Goal: Information Seeking & Learning: Learn about a topic

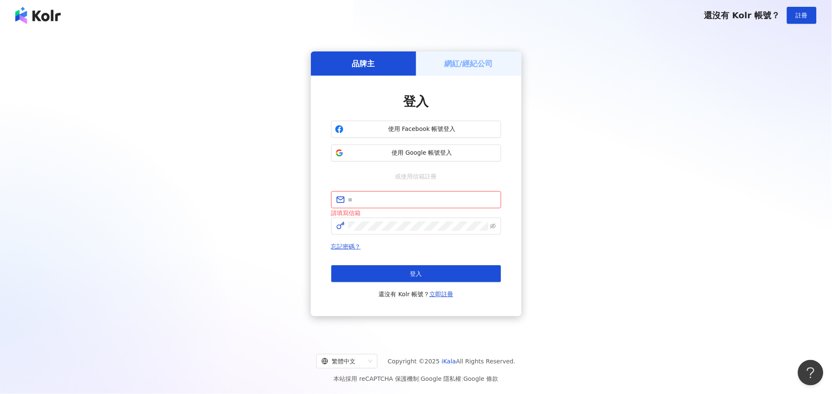
click at [413, 203] on input "text" at bounding box center [422, 199] width 148 height 9
type input "**********"
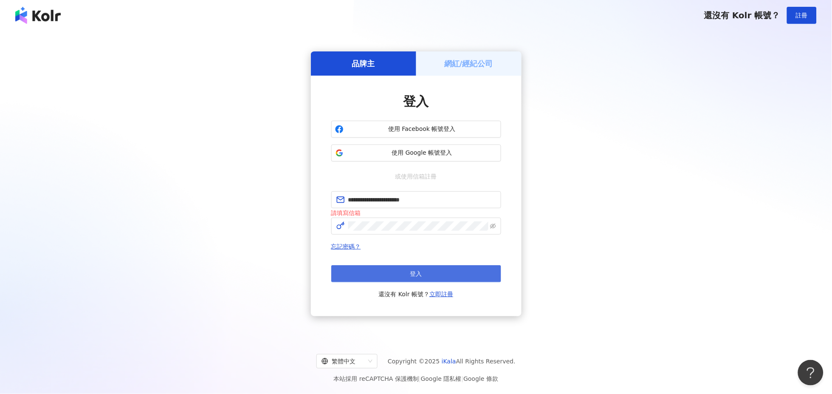
click at [434, 271] on button "登入" at bounding box center [416, 273] width 170 height 17
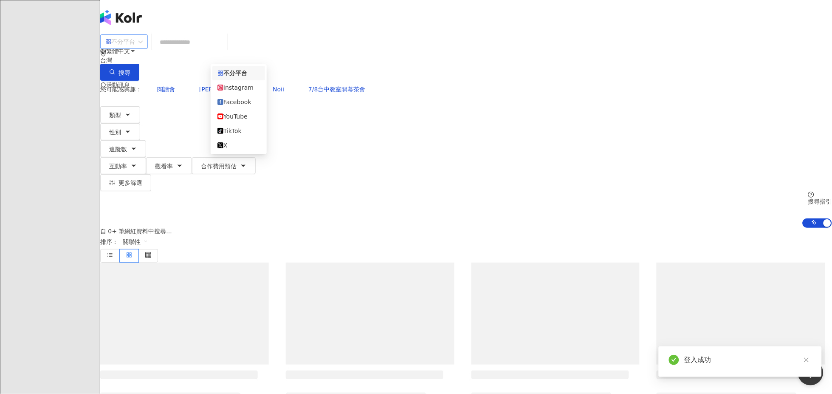
click at [143, 43] on span "不分平台" at bounding box center [123, 42] width 37 height 14
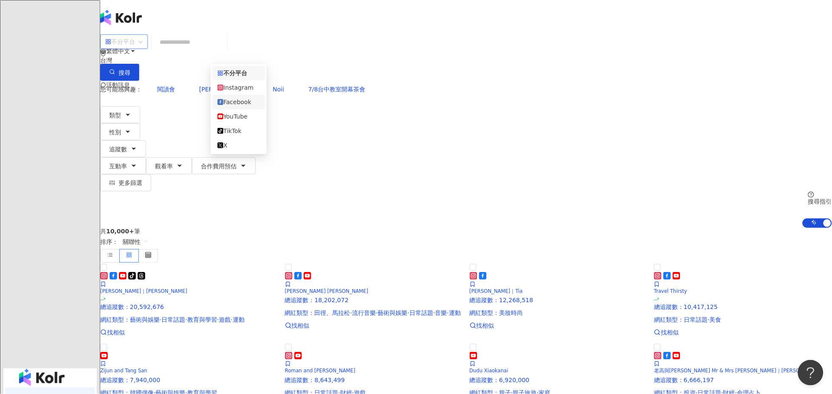
click at [237, 107] on div "Facebook" at bounding box center [239, 101] width 42 height 9
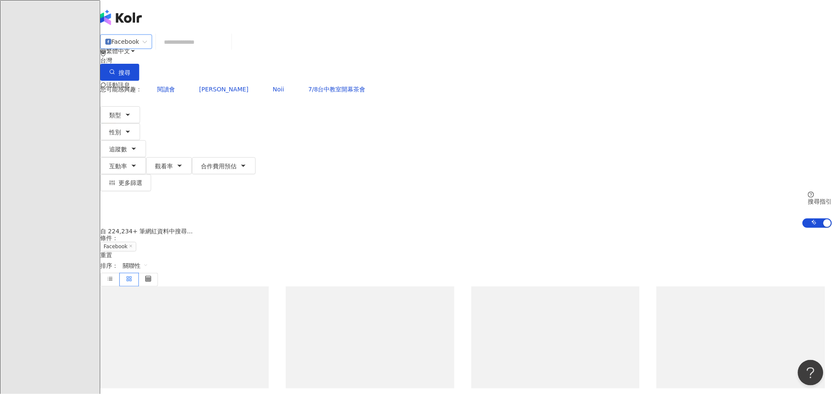
click at [228, 50] on input "search" at bounding box center [193, 42] width 69 height 16
paste input "********"
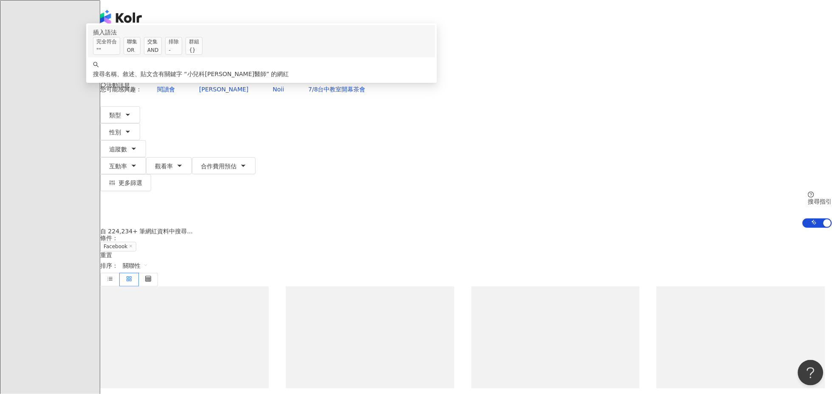
type input "********"
click at [115, 69] on icon "button" at bounding box center [112, 72] width 6 height 6
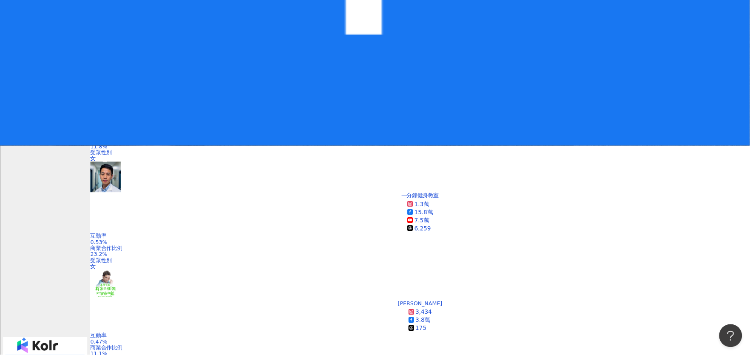
scroll to position [236, 0]
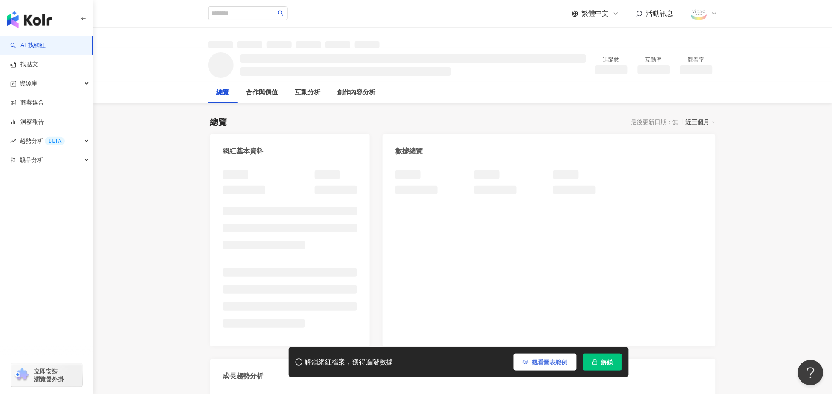
click at [547, 367] on button "觀看圖表範例" at bounding box center [545, 362] width 63 height 17
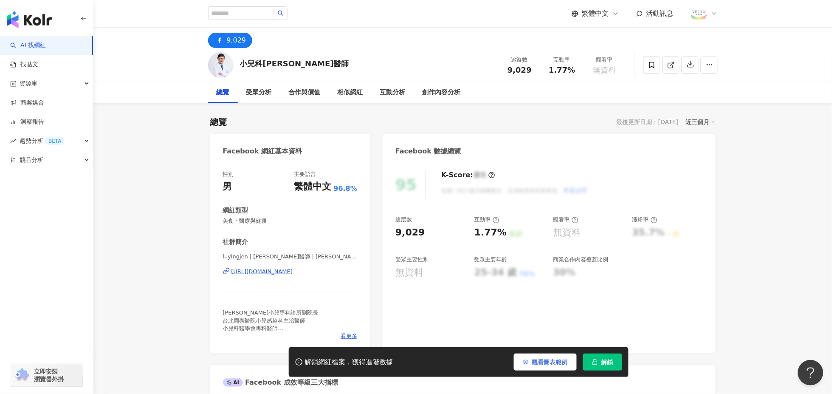
click at [550, 361] on span "觀看圖表範例" at bounding box center [550, 362] width 36 height 7
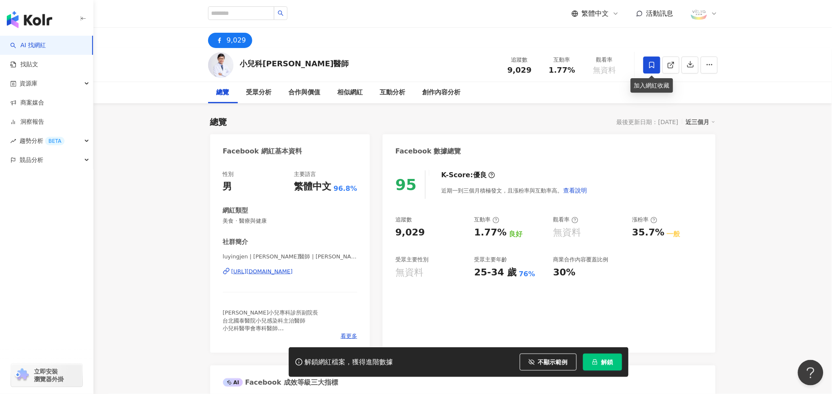
click at [650, 62] on icon at bounding box center [652, 65] width 8 height 8
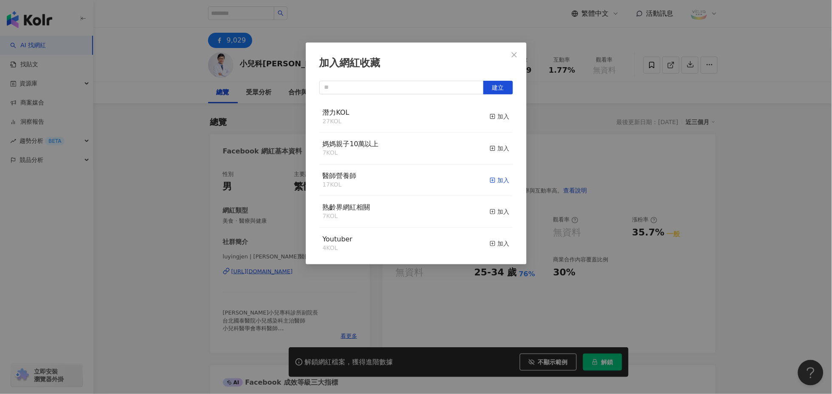
click at [490, 179] on div "加入" at bounding box center [500, 179] width 20 height 9
click at [682, 174] on div "加入網紅收藏 建立" at bounding box center [416, 197] width 832 height 394
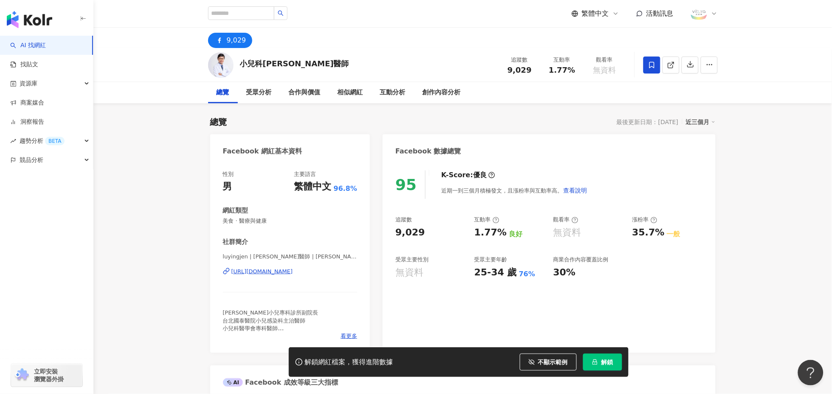
click at [598, 364] on icon "lock" at bounding box center [595, 362] width 6 height 6
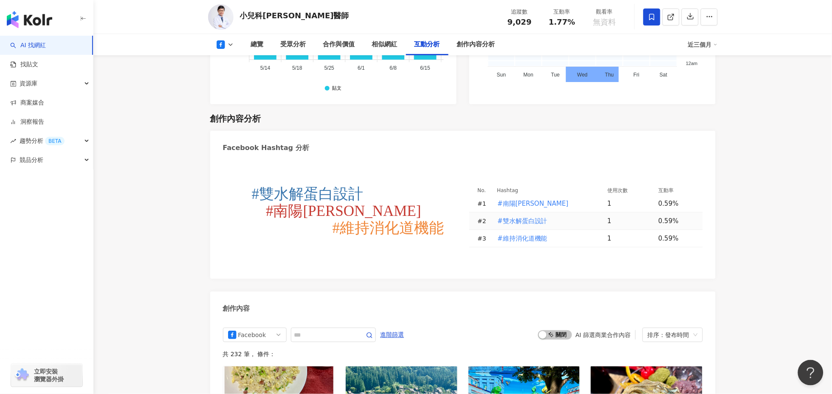
scroll to position [2077, 0]
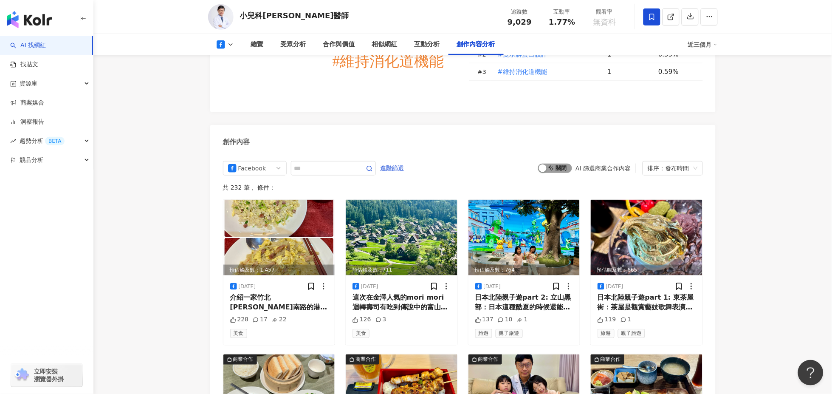
click at [557, 166] on span "啟動 關閉" at bounding box center [555, 168] width 34 height 9
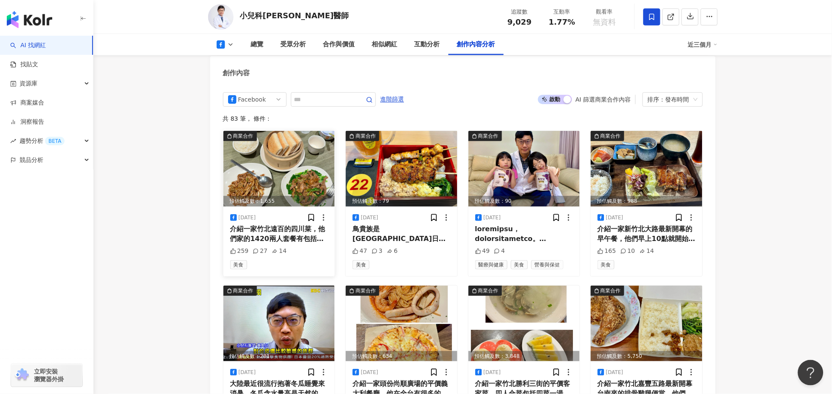
click at [270, 226] on div "介紹一家竹北遠百的四川菜，他們家的1420兩人套餐有包括兩碗湯、兩樣主菜一樣豆腐或時蔬以及兩個甜品。菜色看起來雖然都是走重口味路線，但是吃完嘴巴並不會有不舒服…" at bounding box center [279, 233] width 98 height 19
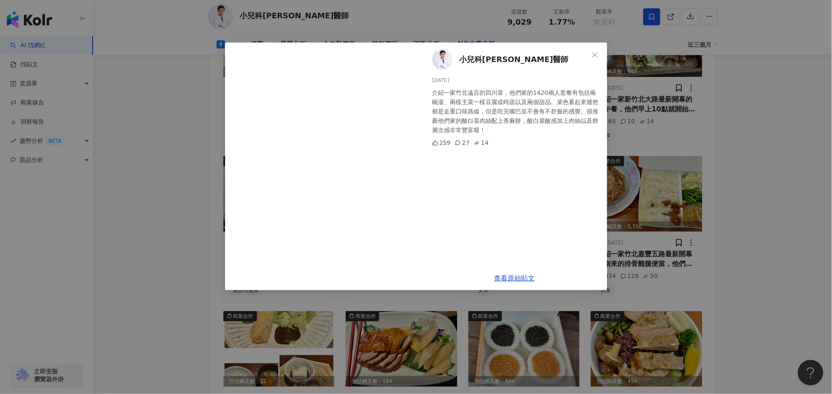
scroll to position [2240, 0]
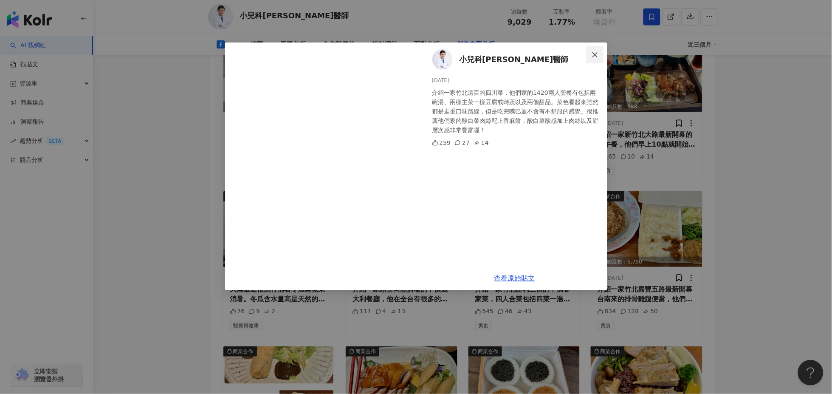
click at [594, 53] on icon "close" at bounding box center [595, 54] width 5 height 5
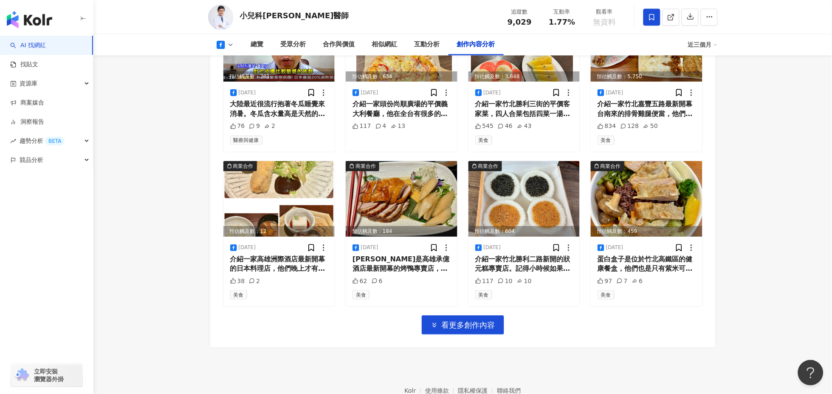
scroll to position [2429, 0]
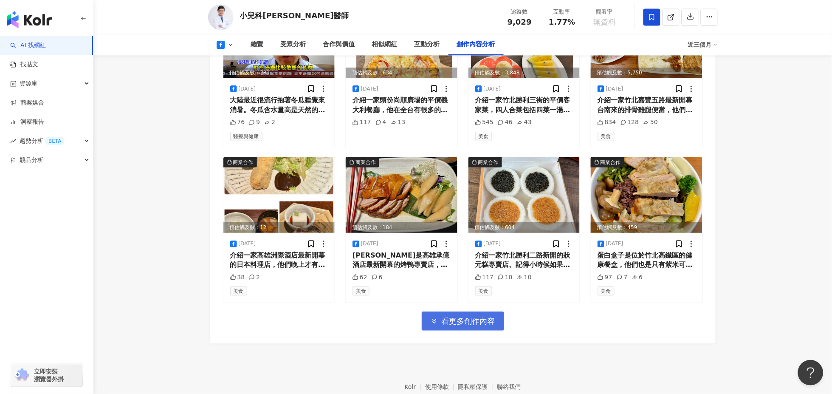
click at [482, 317] on span "看更多創作內容" at bounding box center [469, 321] width 54 height 9
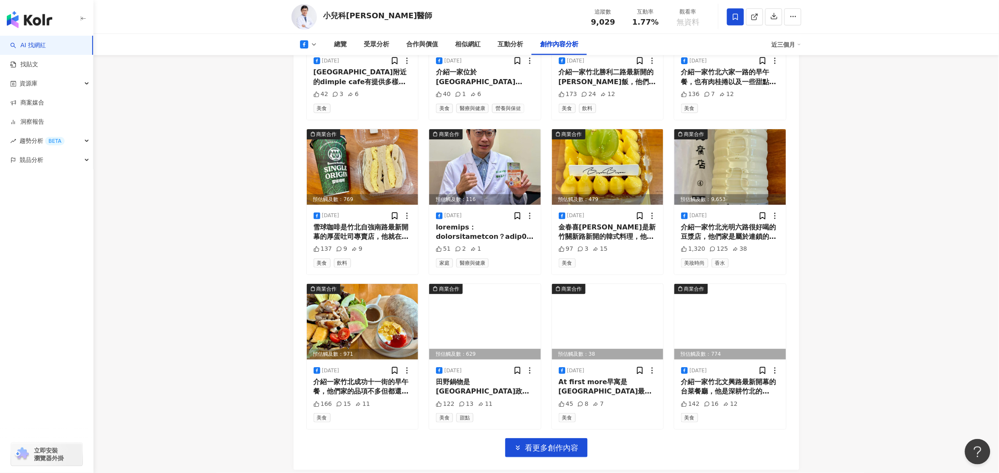
scroll to position [2760, 0]
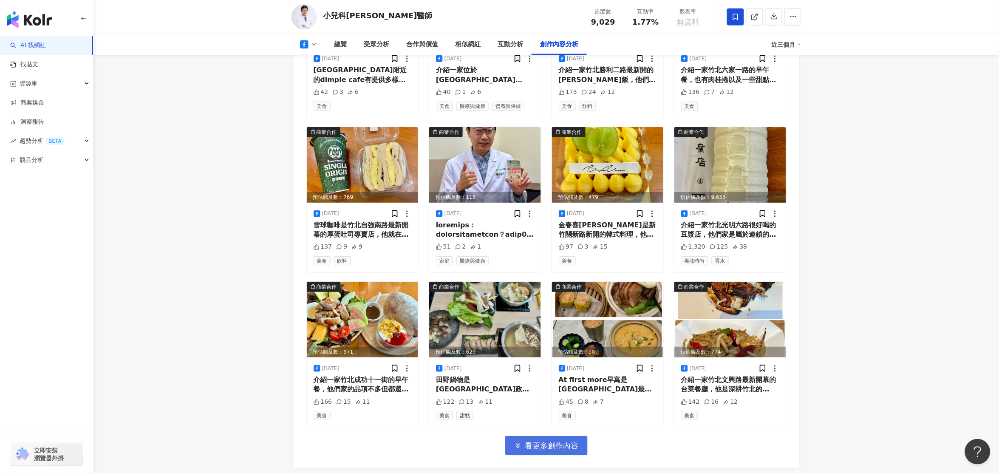
click at [554, 393] on span "看更多創作內容" at bounding box center [552, 445] width 54 height 9
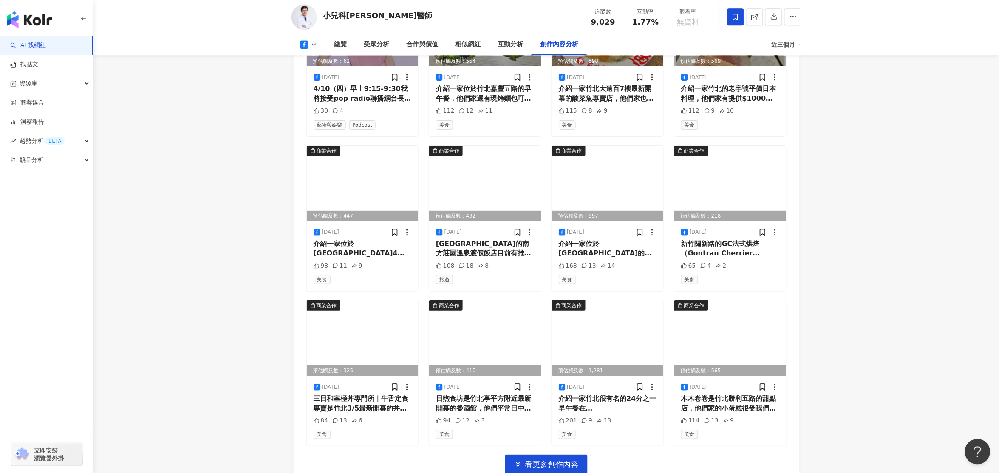
scroll to position [3270, 0]
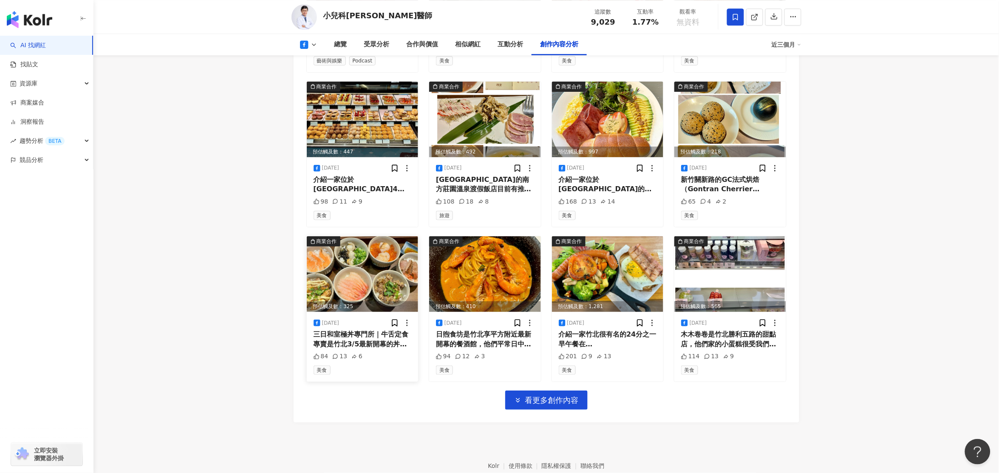
click at [334, 343] on div "三日和室極丼專門所｜牛舌定食專賣是竹北3/5最新開幕的丼飯專賣店，他比較特別的是可以從12種丼飯裡面選出7種來做搭配，每一種的份量都不多所以可以一次吃到多種口…" at bounding box center [363, 339] width 98 height 19
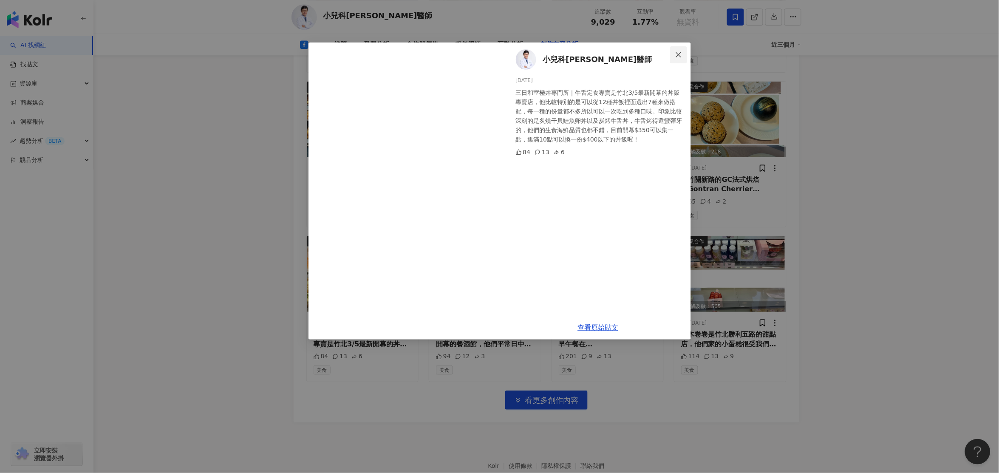
click at [680, 51] on icon "close" at bounding box center [678, 54] width 7 height 7
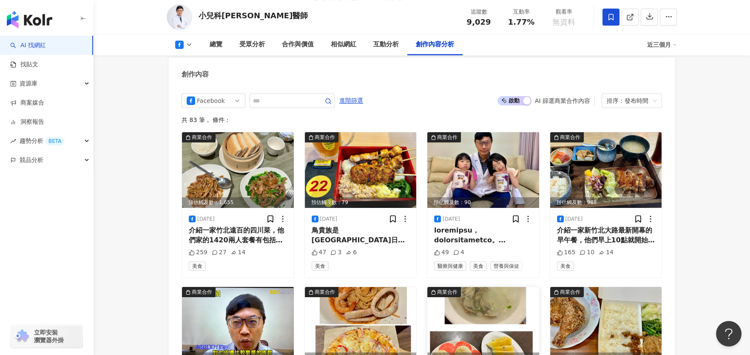
scroll to position [2109, 0]
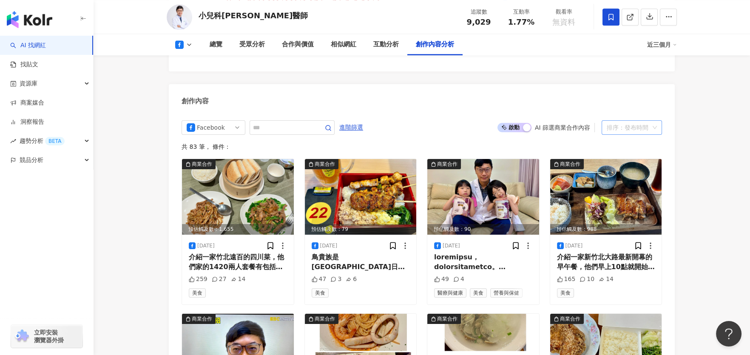
click at [622, 125] on div "排序：發布時間" at bounding box center [627, 128] width 42 height 14
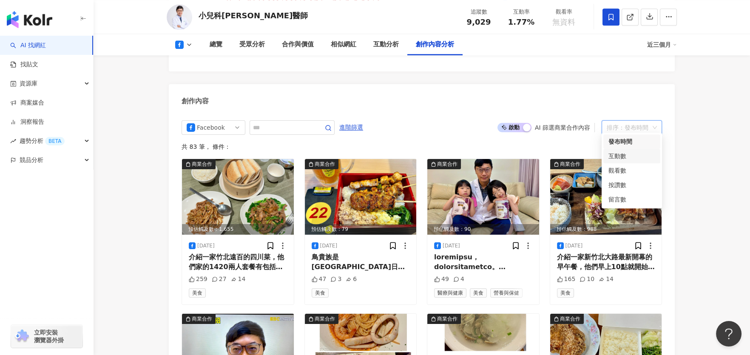
click at [617, 156] on div "互動數" at bounding box center [631, 155] width 47 height 9
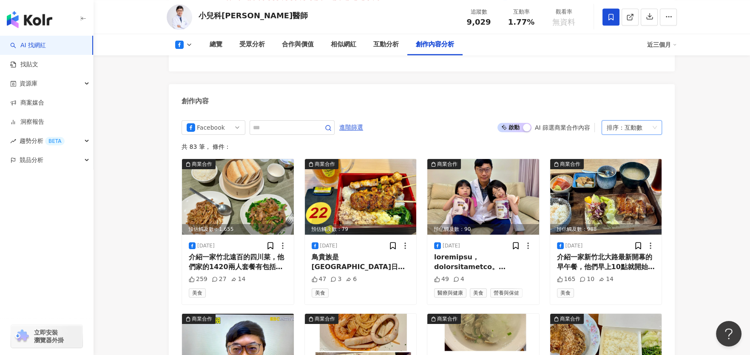
scroll to position [2134, 0]
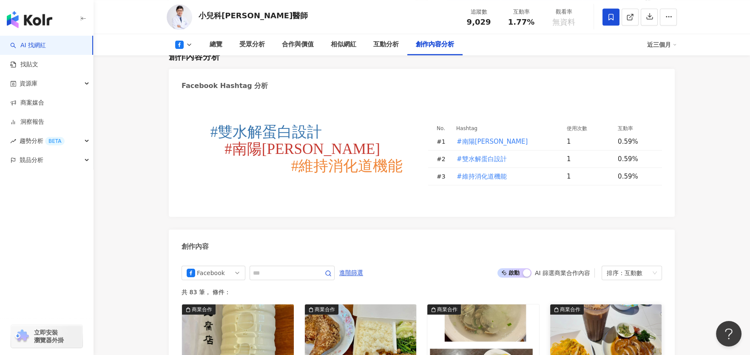
scroll to position [2049, 0]
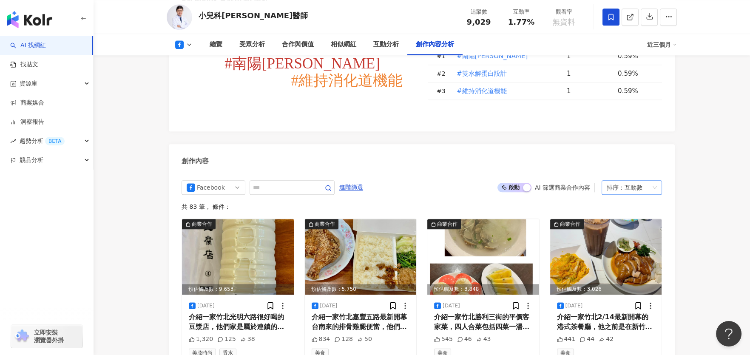
click at [629, 182] on div "互動數" at bounding box center [633, 188] width 18 height 14
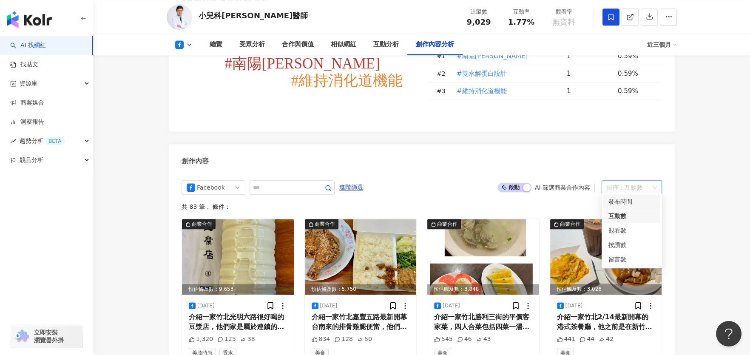
click at [614, 202] on div "發布時間" at bounding box center [631, 201] width 47 height 9
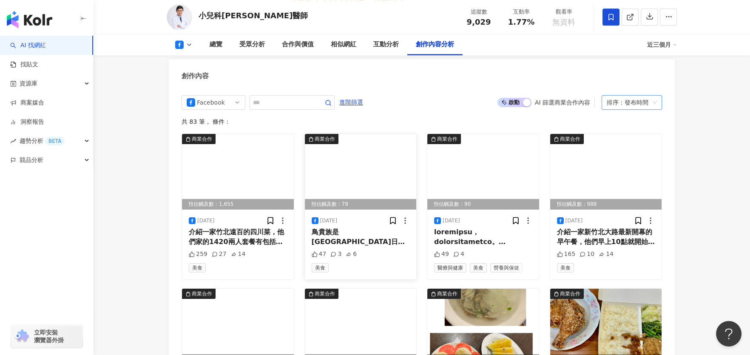
scroll to position [2176, 0]
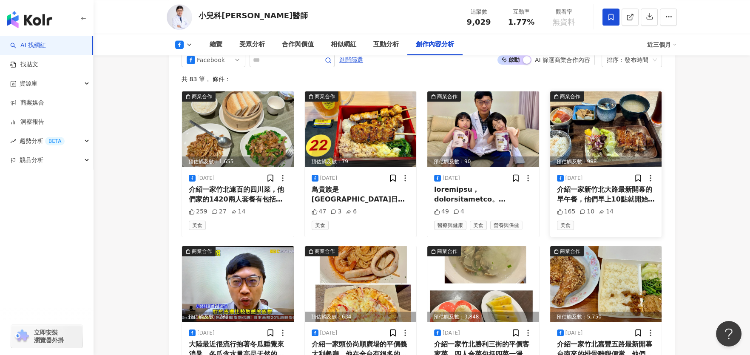
click at [615, 192] on div "介紹一家新竹北大路最新開幕的早午餐，他們早上10點就開始營業就可以吃到有附生魚片的定食。早午餐可以選擇附麵包或是現烤飯糰。雞腿山賊燒煎得非常軟嫩多汁目前Goo…" at bounding box center [606, 194] width 98 height 19
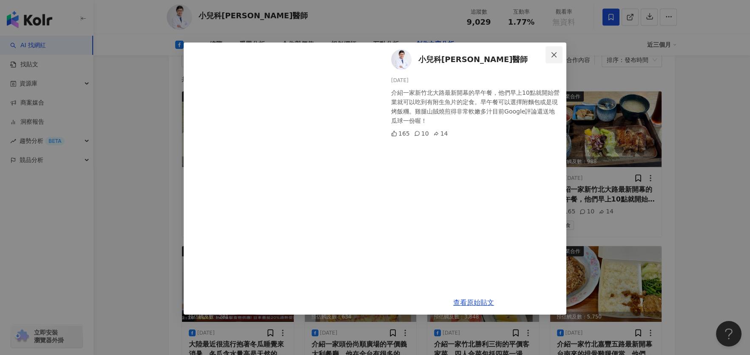
click at [553, 52] on icon "close" at bounding box center [553, 54] width 7 height 7
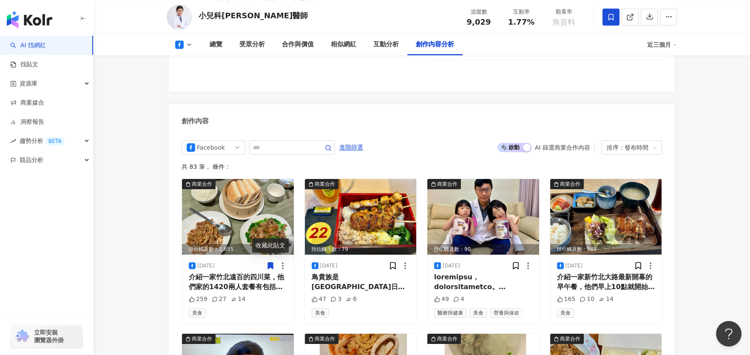
scroll to position [2091, 0]
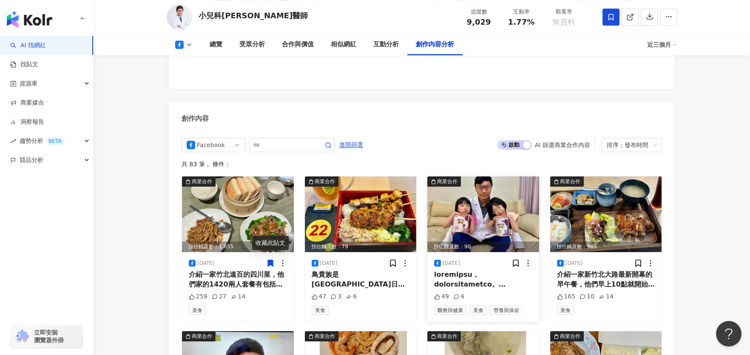
click at [456, 276] on div at bounding box center [483, 279] width 98 height 19
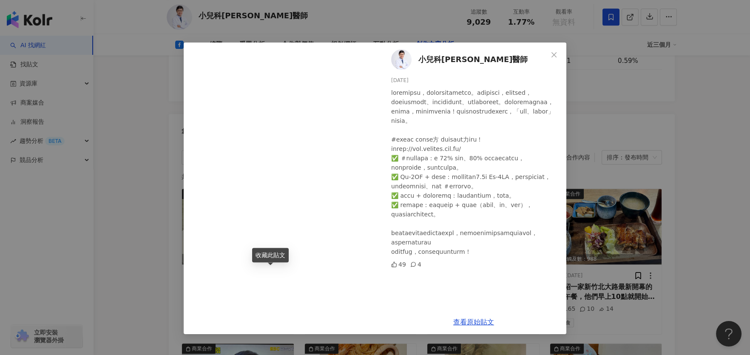
scroll to position [2049, 0]
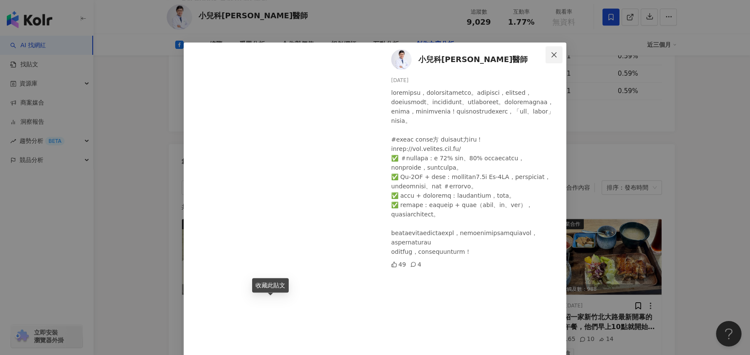
click at [551, 54] on icon "close" at bounding box center [553, 54] width 5 height 5
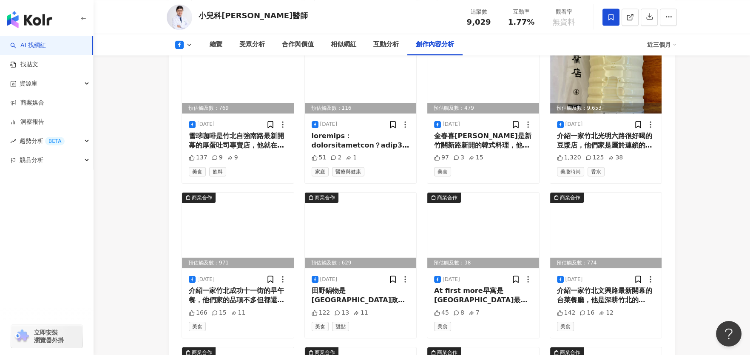
scroll to position [2856, 0]
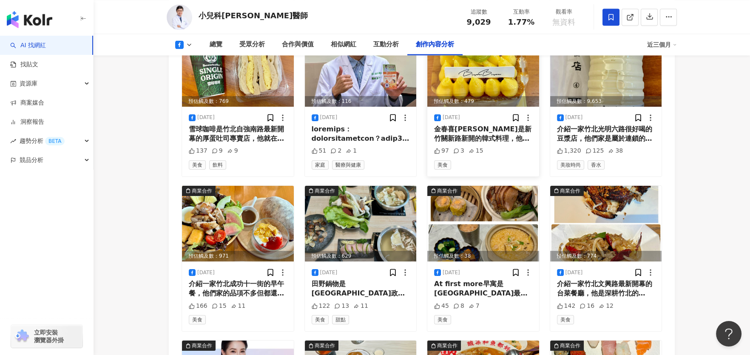
click at [483, 127] on div "金春喜[PERSON_NAME]是新竹關新路新開的韓式料理，他是米塔集團的最新作品，主打的是韓式湯飯，湯飯吃起來的層次感還蠻夠的，如果覺得味道不夠，還可以自行…" at bounding box center [483, 134] width 98 height 19
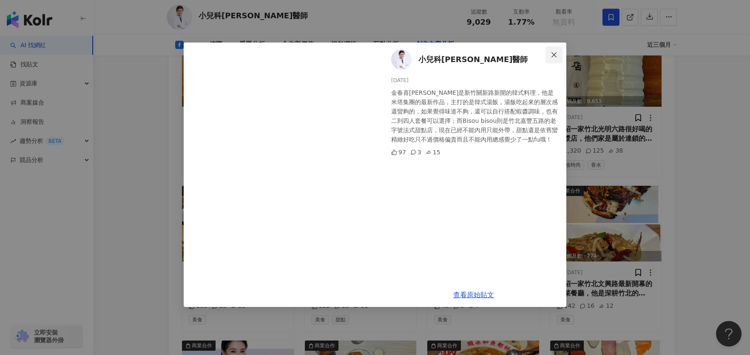
click at [554, 50] on button "Close" at bounding box center [553, 54] width 17 height 17
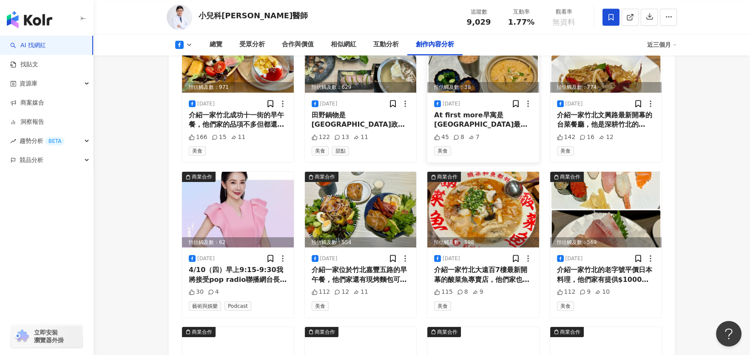
scroll to position [3068, 0]
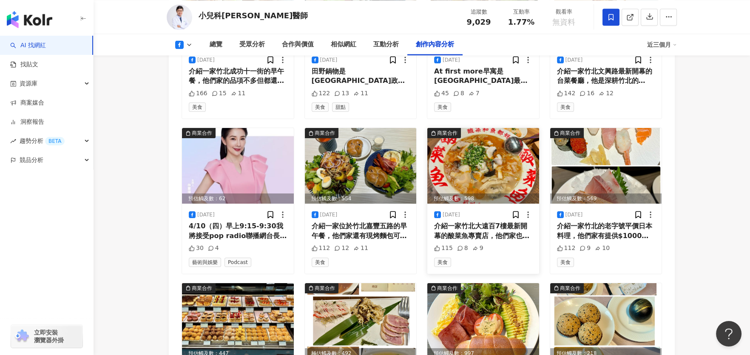
click at [488, 223] on div "介紹一家竹北大遠百7樓最新開幕的酸菜魚專賣店，他們家也是米塔集團的最新力作。1288的雙人套餐非常的豐富，除了主菜可以選一之外還可以選三道功夫川菜份量非常的夠…" at bounding box center [483, 230] width 98 height 19
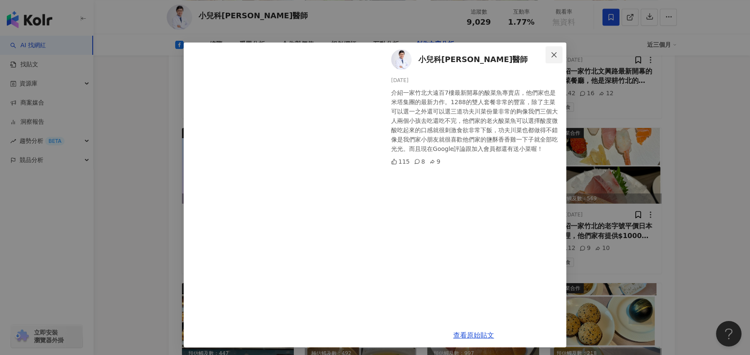
click at [552, 50] on button "Close" at bounding box center [553, 54] width 17 height 17
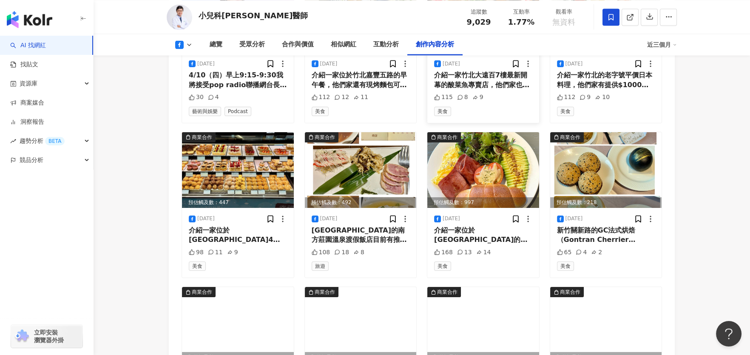
scroll to position [3238, 0]
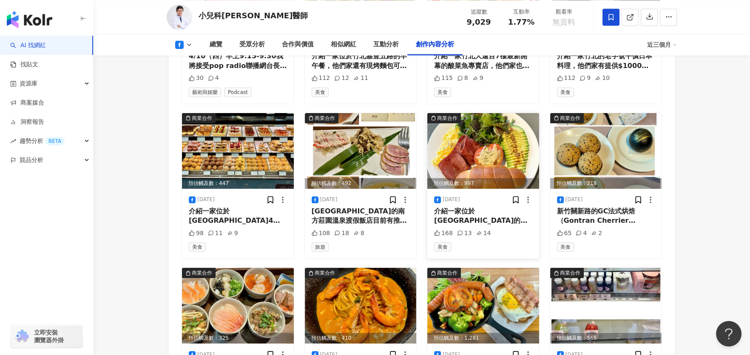
click at [477, 213] on div "介紹一家位於[GEOGRAPHIC_DATA]的早午餐，從[GEOGRAPHIC_DATA]開過來大概15分鐘就會到。他們家也有很多現烤的麵包非常香可以現場選…" at bounding box center [483, 216] width 98 height 19
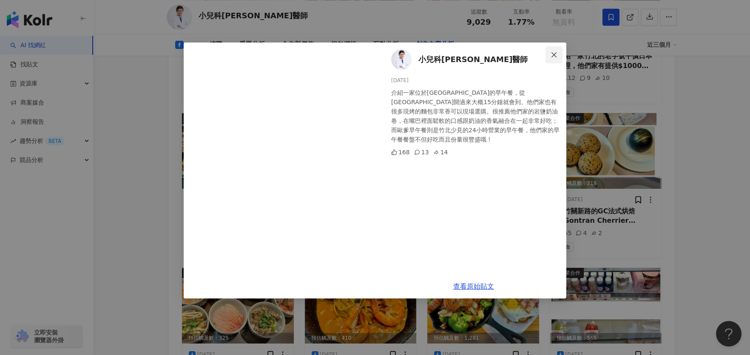
click at [552, 54] on icon "close" at bounding box center [553, 54] width 5 height 5
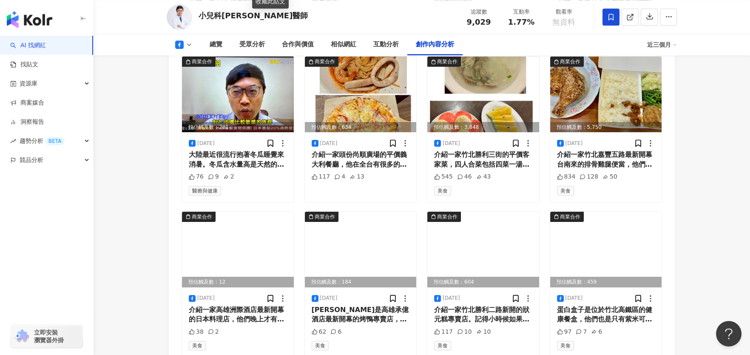
scroll to position [2346, 0]
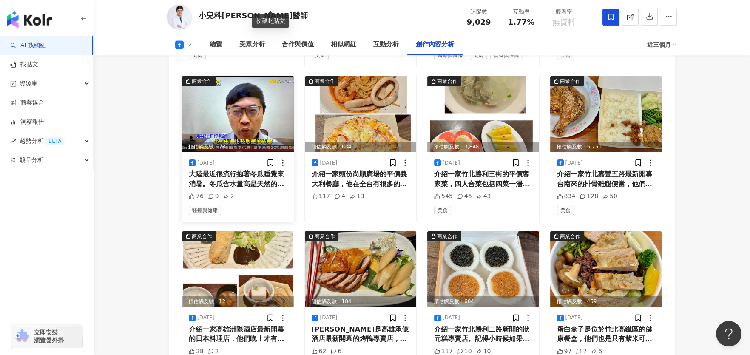
click at [245, 171] on div "大陸最近很流行抱著冬瓜睡覺來消暑。冬瓜含水量高是天然的水枕，可以吸收體表的熱量有降溫的作用。不過如果腸胃比較弱的人要抱著冬瓜睡覺，避免直接接觸腹部而造成腹痛、…" at bounding box center [238, 179] width 98 height 19
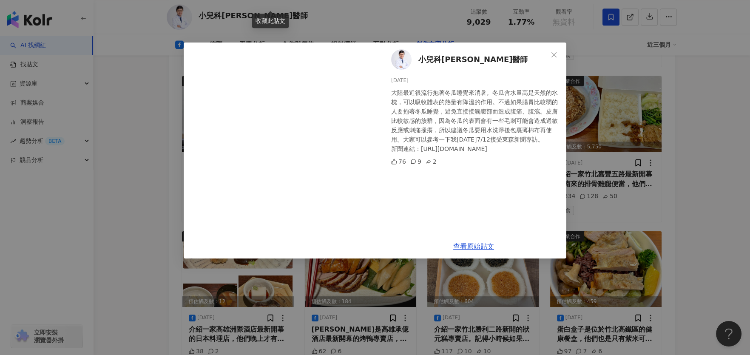
scroll to position [6, 0]
click at [551, 54] on icon "close" at bounding box center [553, 54] width 7 height 7
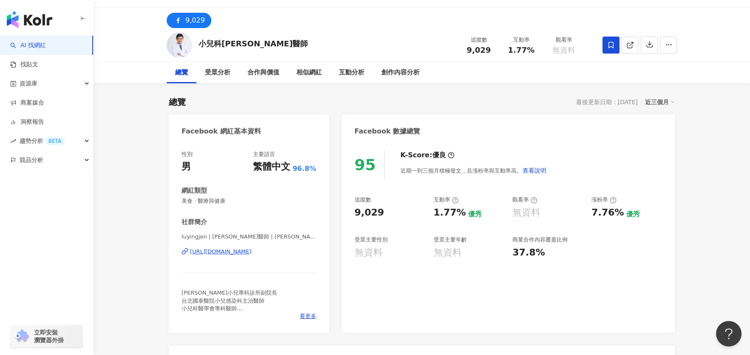
scroll to position [0, 0]
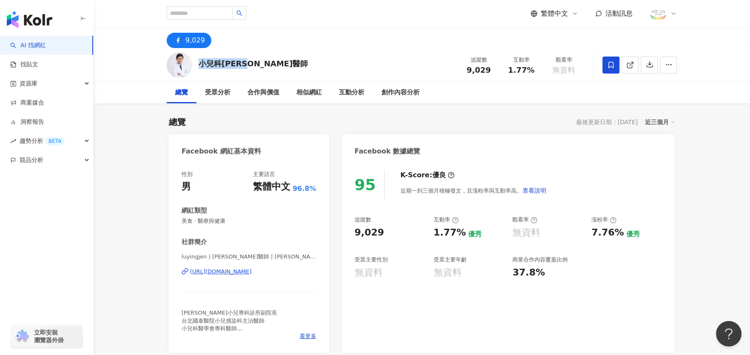
drag, startPoint x: 266, startPoint y: 64, endPoint x: 198, endPoint y: 63, distance: 67.1
click at [198, 63] on div "小兒科盧英仁醫師 追蹤數 9,029 互動率 1.77% 觀看率 無資料" at bounding box center [422, 65] width 544 height 34
copy div "小兒科[PERSON_NAME]醫師"
click at [296, 120] on div "總覽 最後更新日期：2025/8/8 近三個月" at bounding box center [422, 122] width 506 height 12
